Goal: Find specific page/section: Find specific page/section

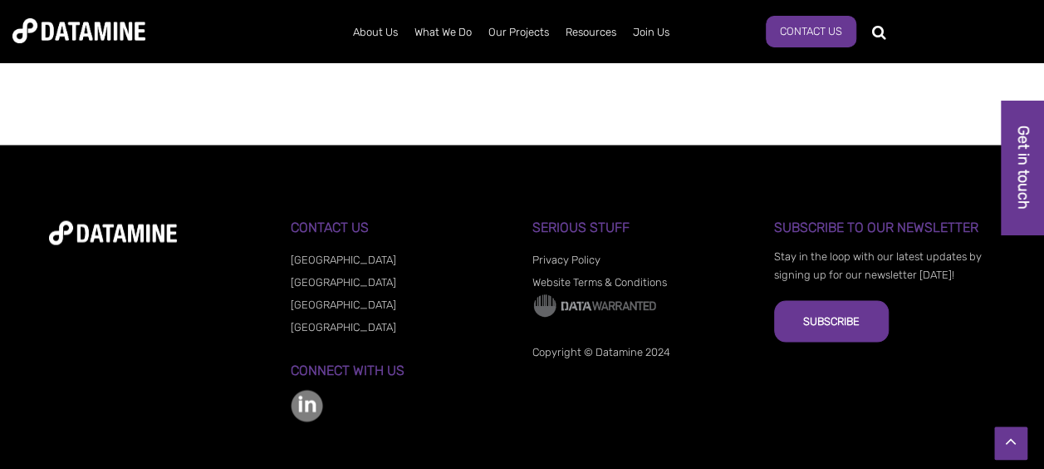
scroll to position [1557, 0]
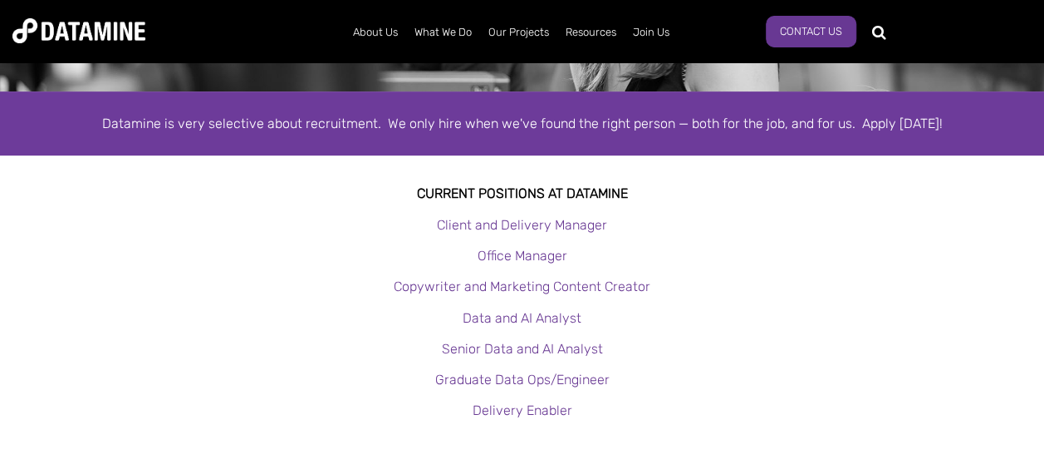
scroll to position [249, 0]
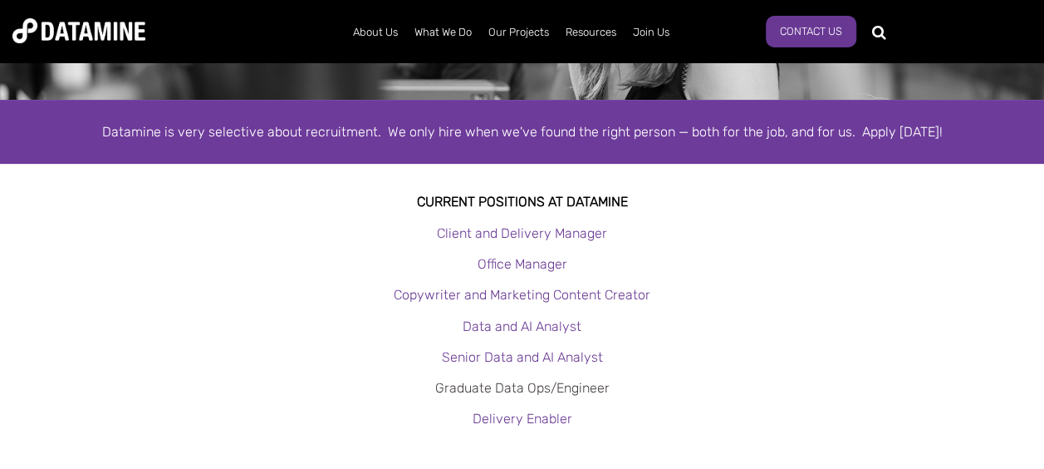
click at [538, 390] on link "Graduate Data Ops/Engineer" at bounding box center [522, 388] width 174 height 16
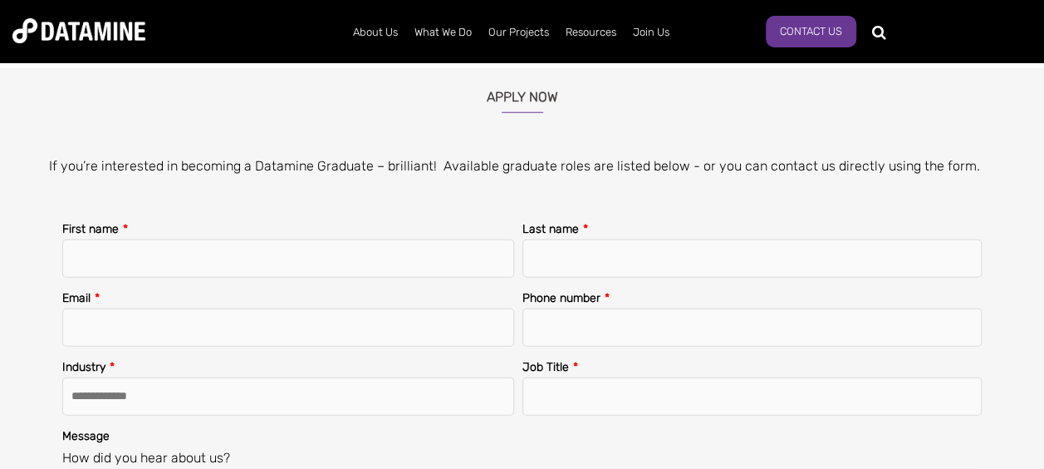
scroll to position [1745, 0]
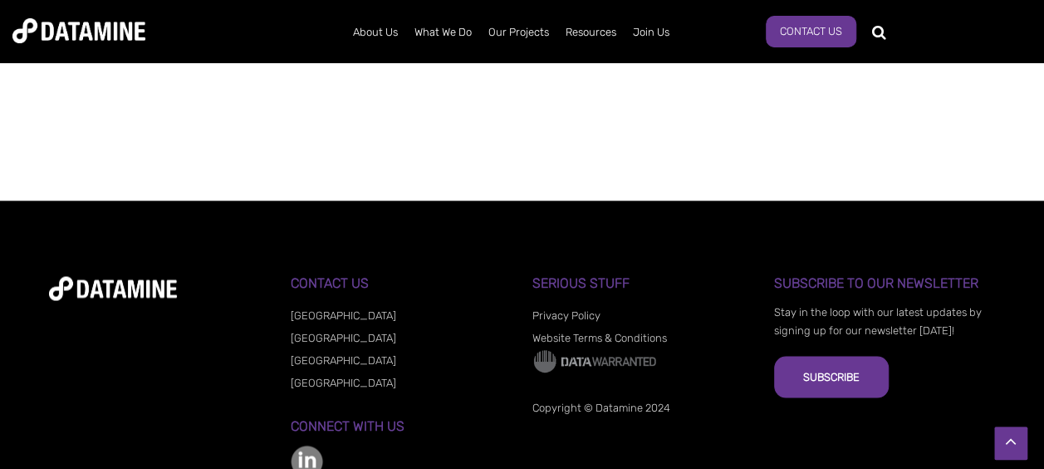
scroll to position [1495, 0]
